Goal: Information Seeking & Learning: Learn about a topic

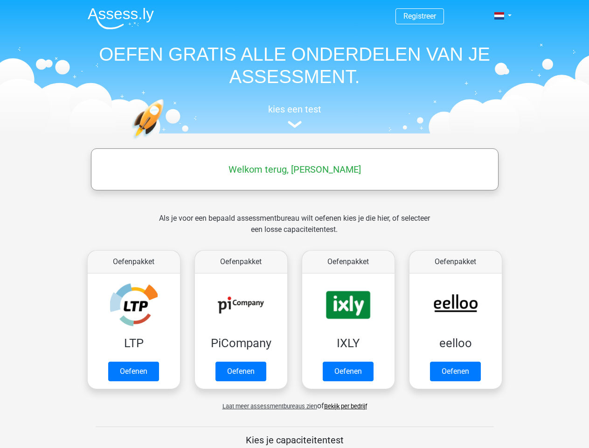
click at [500, 16] on span at bounding box center [499, 15] width 10 height 7
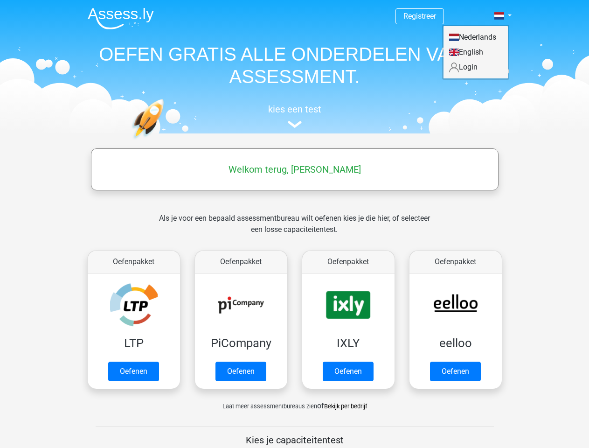
click at [267, 406] on span "Laat meer assessmentbureaus zien" at bounding box center [269, 405] width 95 height 7
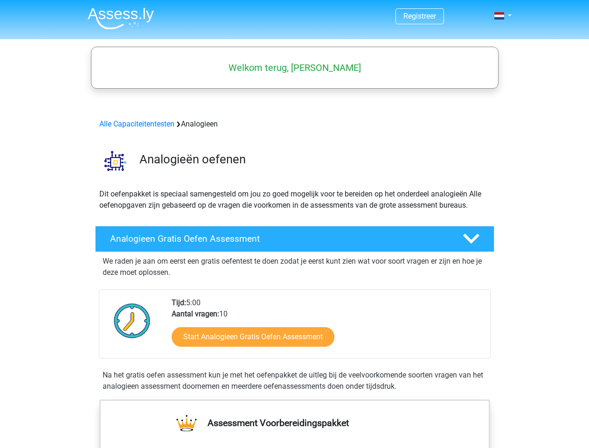
click at [500, 16] on span at bounding box center [499, 15] width 10 height 7
